Goal: Information Seeking & Learning: Learn about a topic

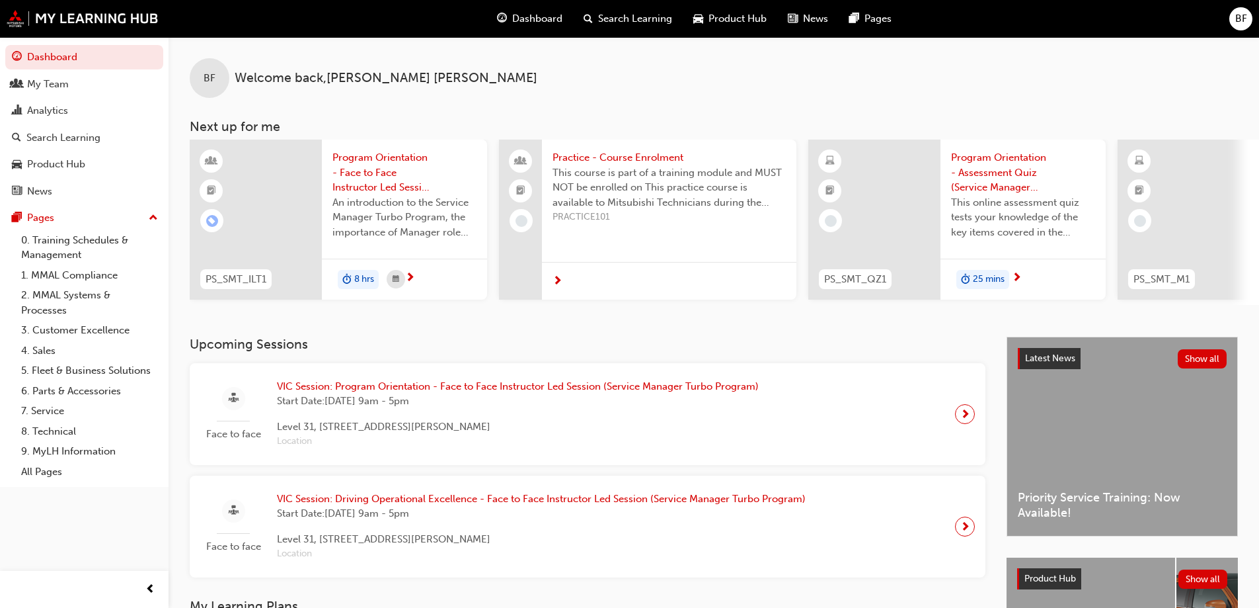
click at [610, 20] on span "Search Learning" at bounding box center [635, 18] width 74 height 15
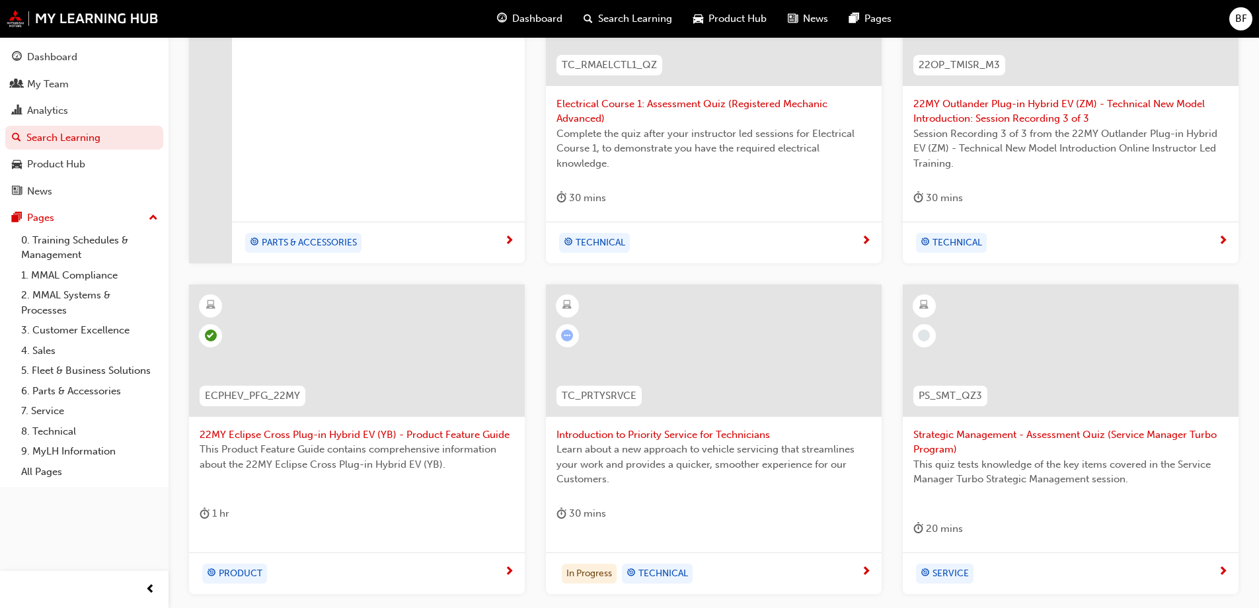
scroll to position [423, 0]
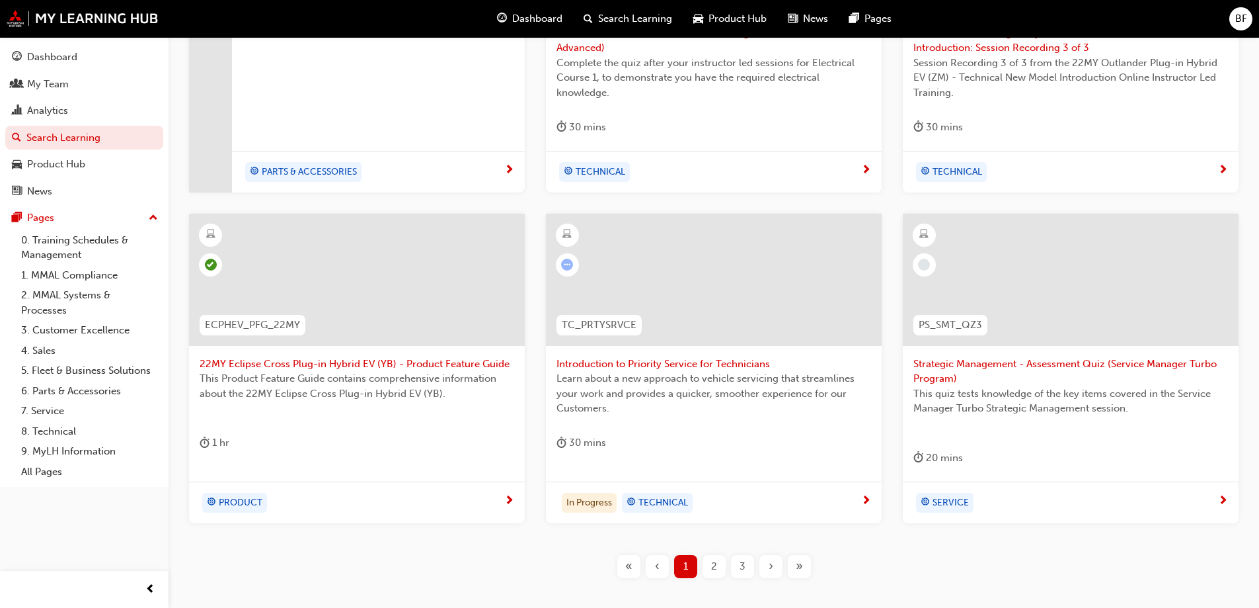
click at [800, 564] on span "»" at bounding box center [799, 566] width 7 height 15
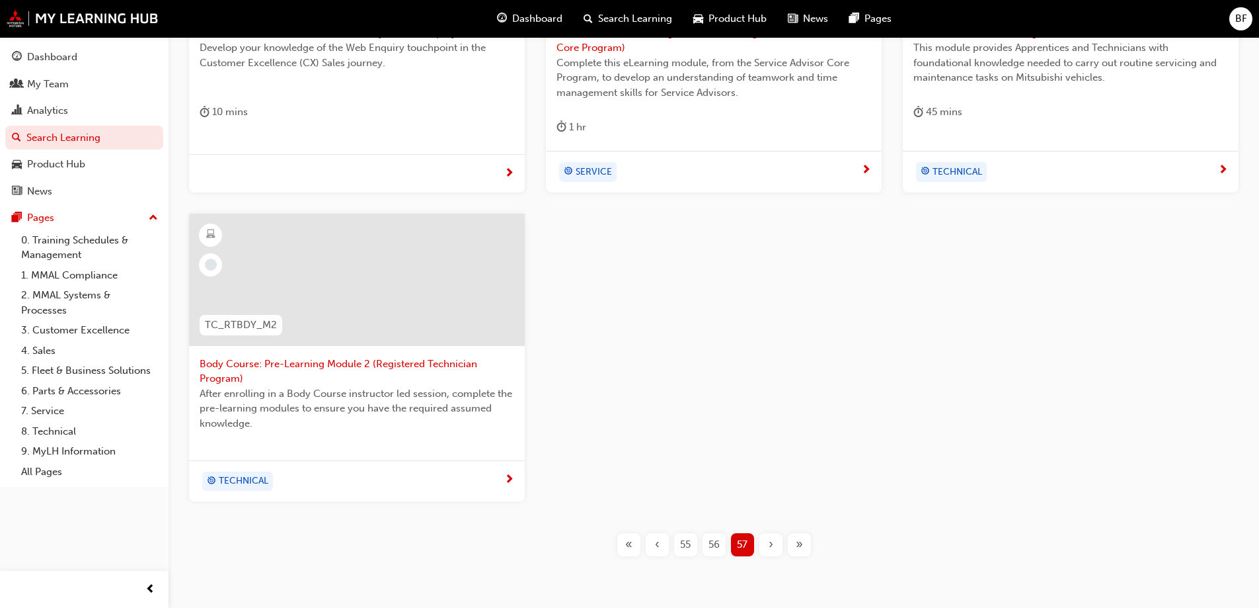
scroll to position [479, 0]
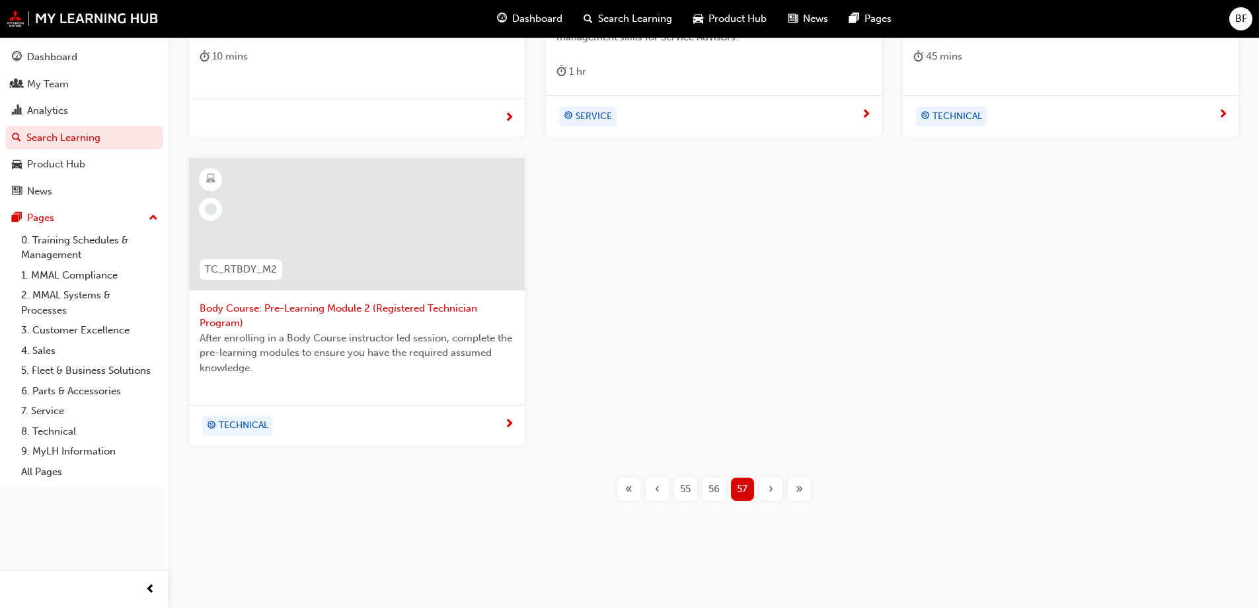
click at [629, 490] on span "«" at bounding box center [628, 488] width 7 height 15
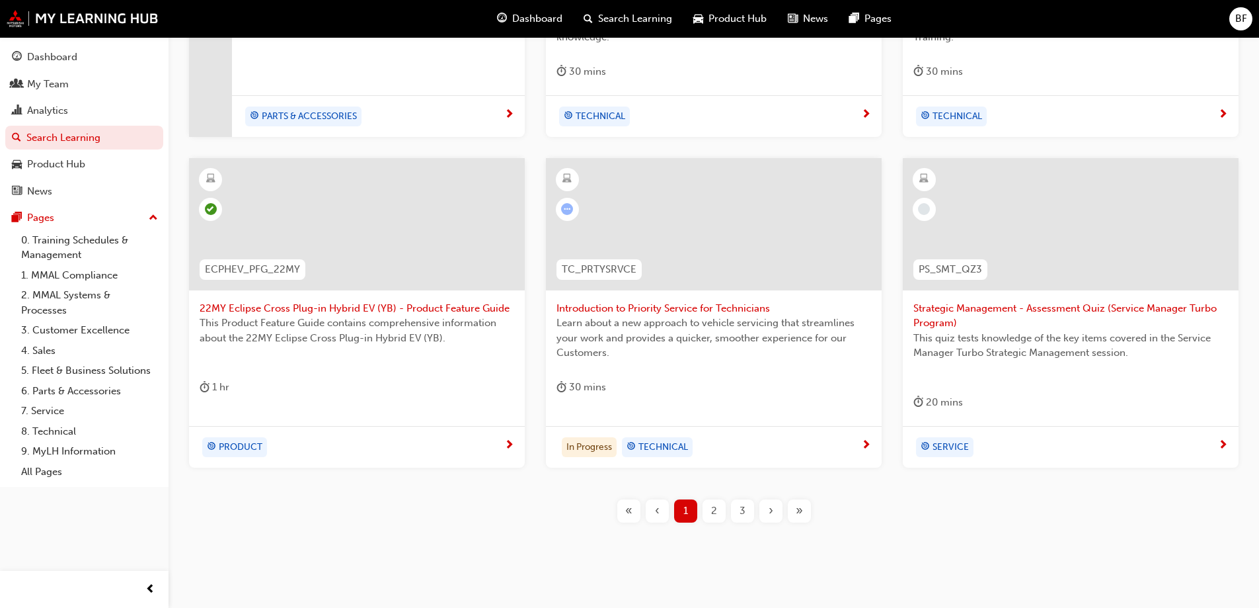
click at [716, 513] on span "2" at bounding box center [714, 510] width 6 height 15
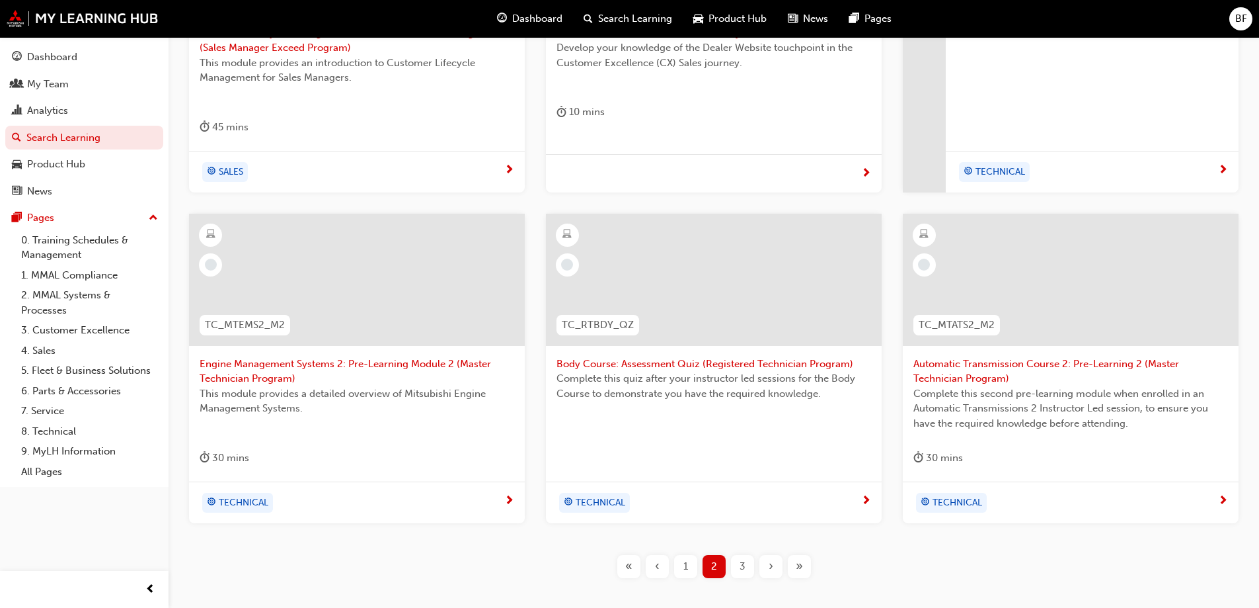
scroll to position [494, 0]
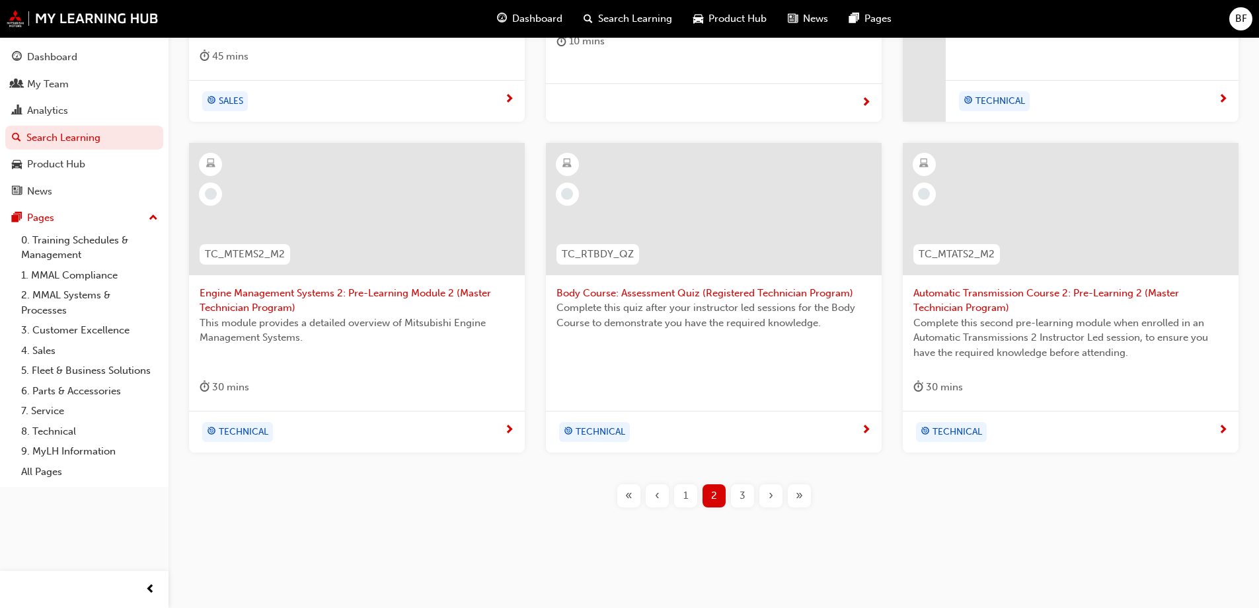
click at [745, 493] on span "3" at bounding box center [743, 495] width 6 height 15
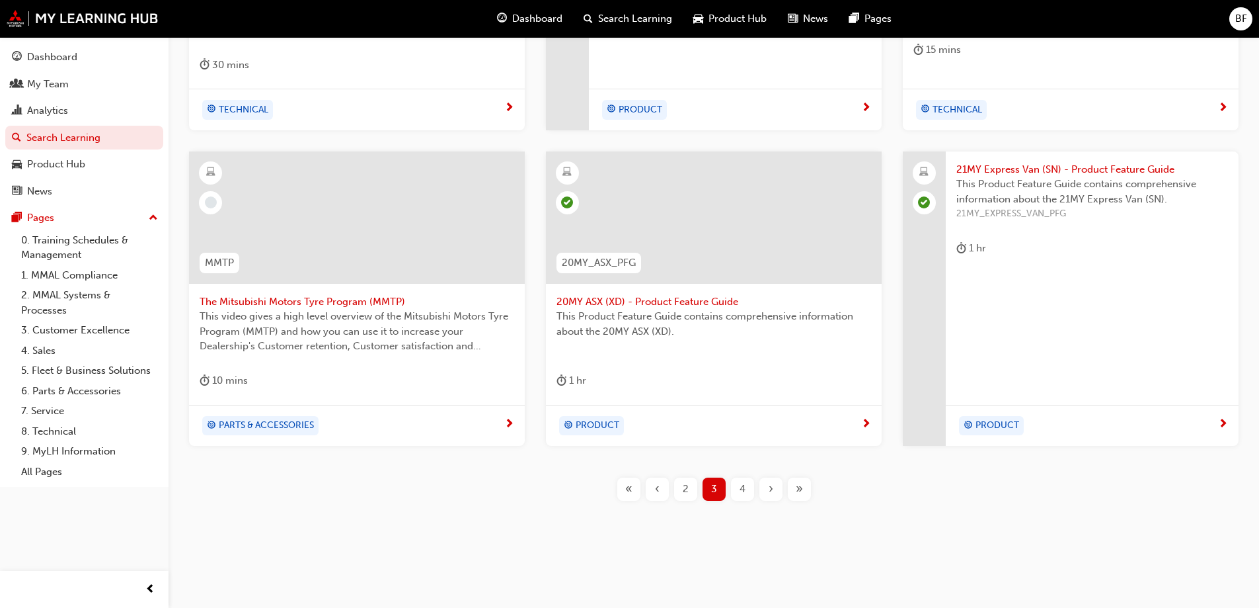
click at [742, 486] on span "4" at bounding box center [743, 488] width 6 height 15
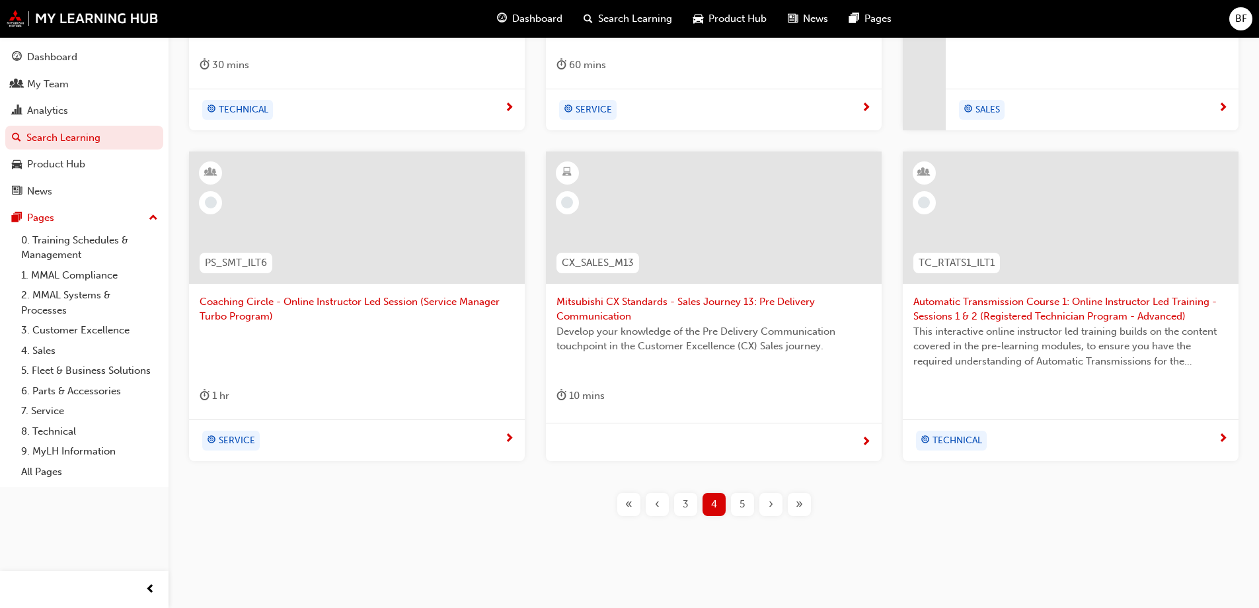
click at [743, 508] on span "5" at bounding box center [742, 503] width 5 height 15
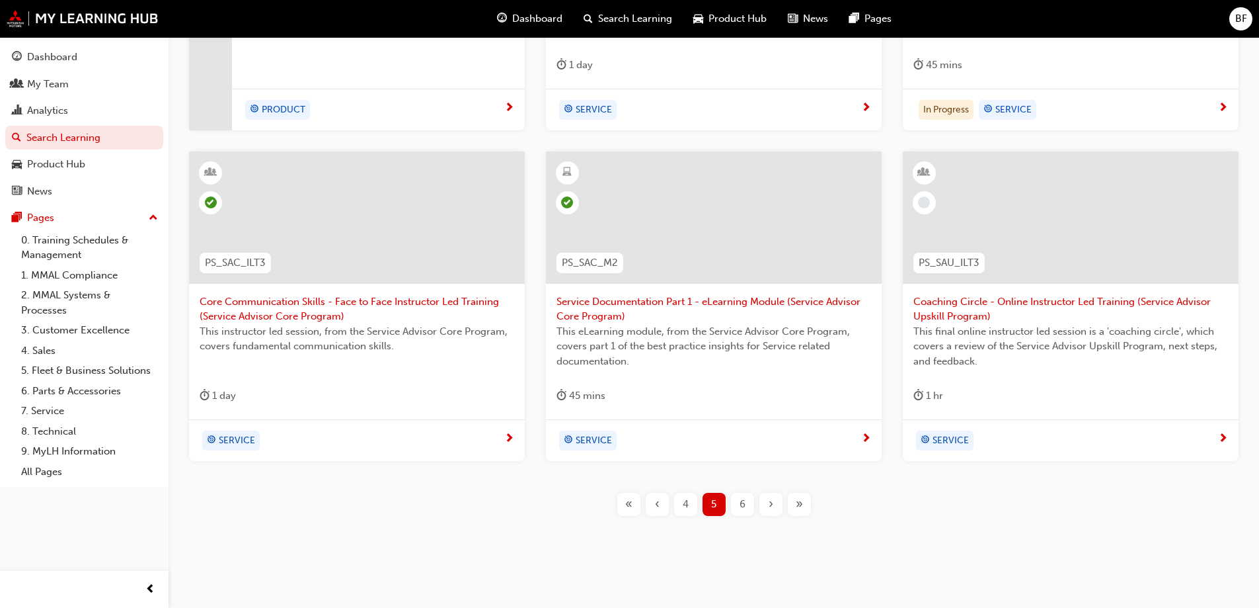
click at [743, 501] on span "6" at bounding box center [743, 503] width 6 height 15
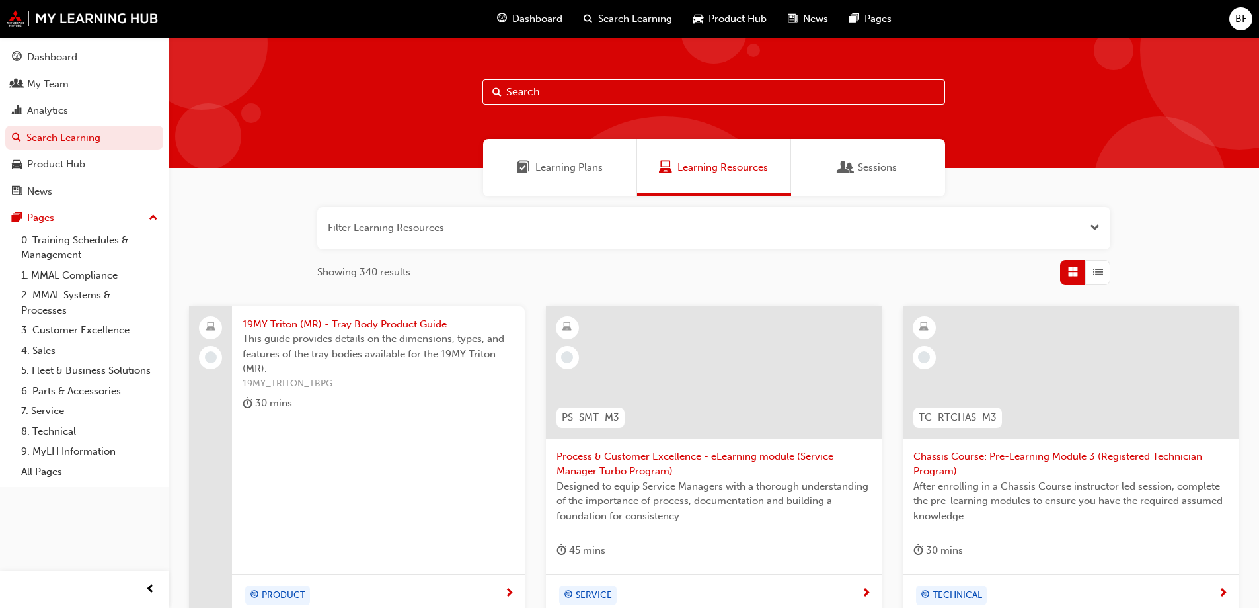
click at [1100, 272] on span "List" at bounding box center [1098, 271] width 10 height 15
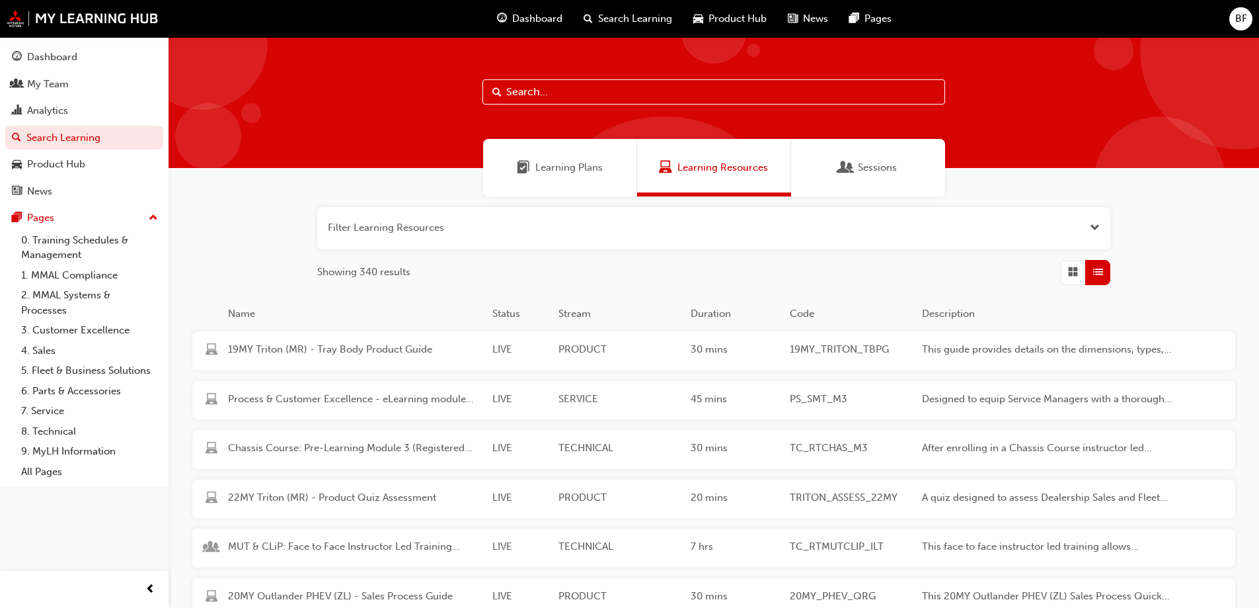
click at [1068, 281] on div "button" at bounding box center [1072, 272] width 25 height 25
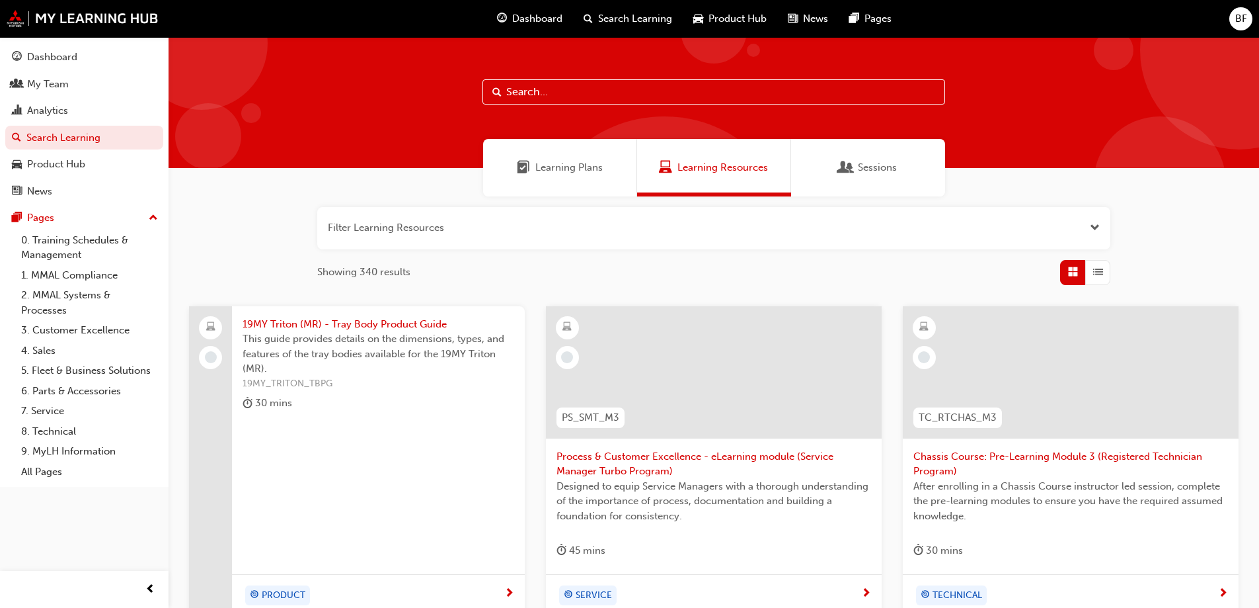
click at [1092, 227] on span "Open the filter" at bounding box center [1095, 227] width 10 height 15
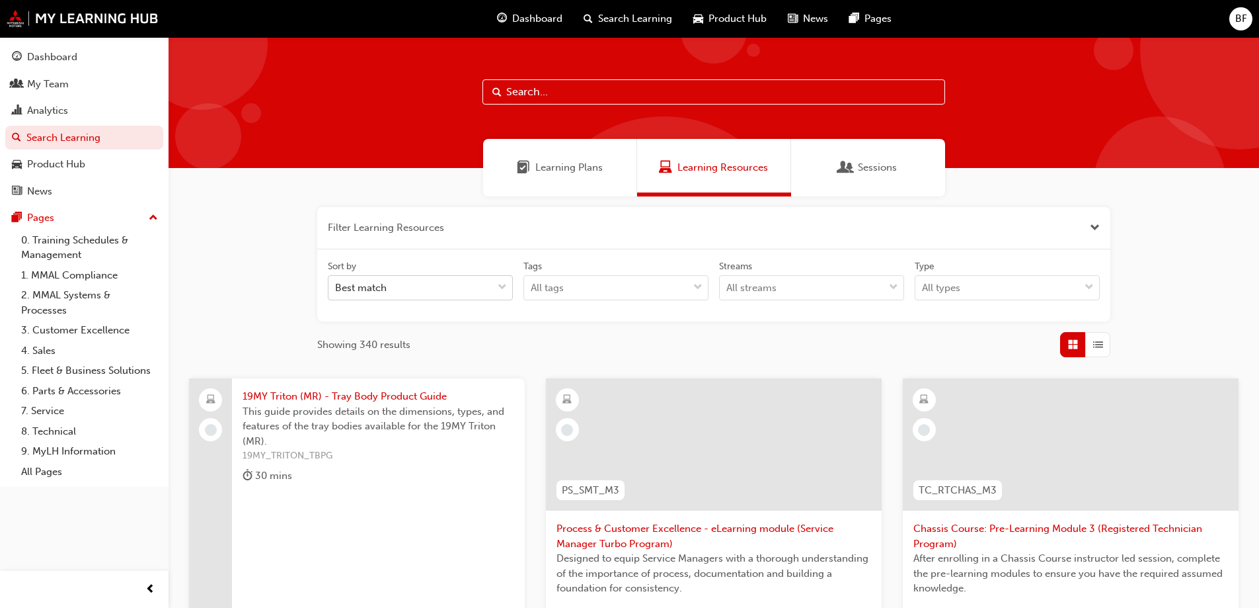
click at [490, 292] on div "Best match" at bounding box center [411, 287] width 164 height 23
click at [337, 292] on input "Sort by Best match" at bounding box center [335, 287] width 1 height 11
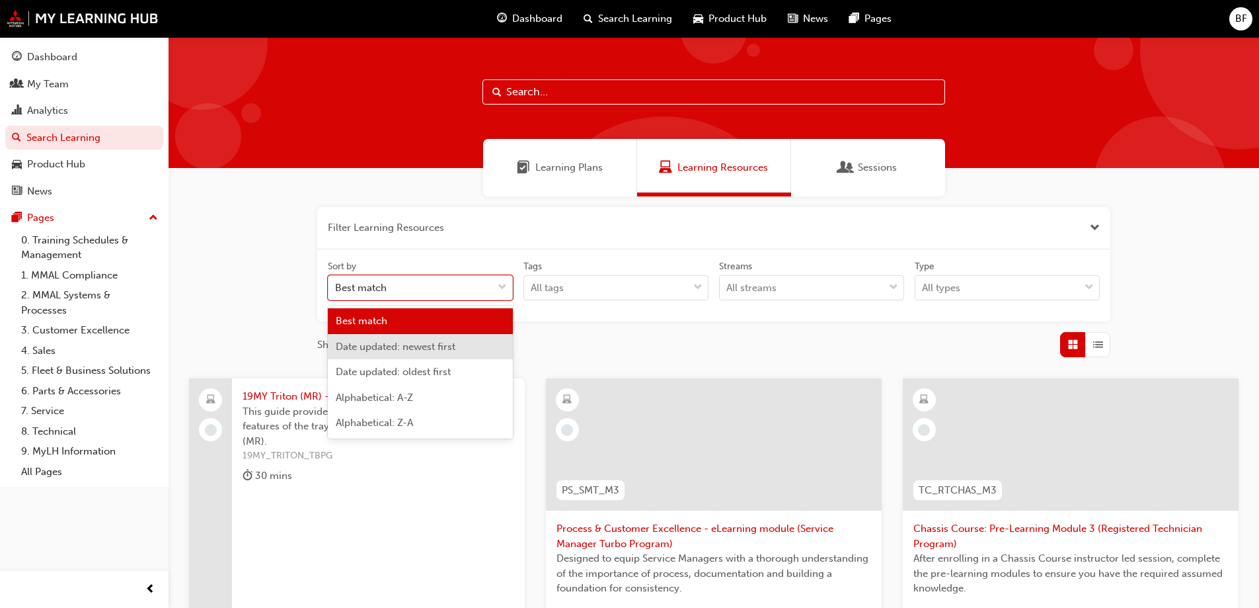
click at [457, 347] on div "Date updated: newest first" at bounding box center [420, 347] width 185 height 26
